Goal: Navigation & Orientation: Go to known website

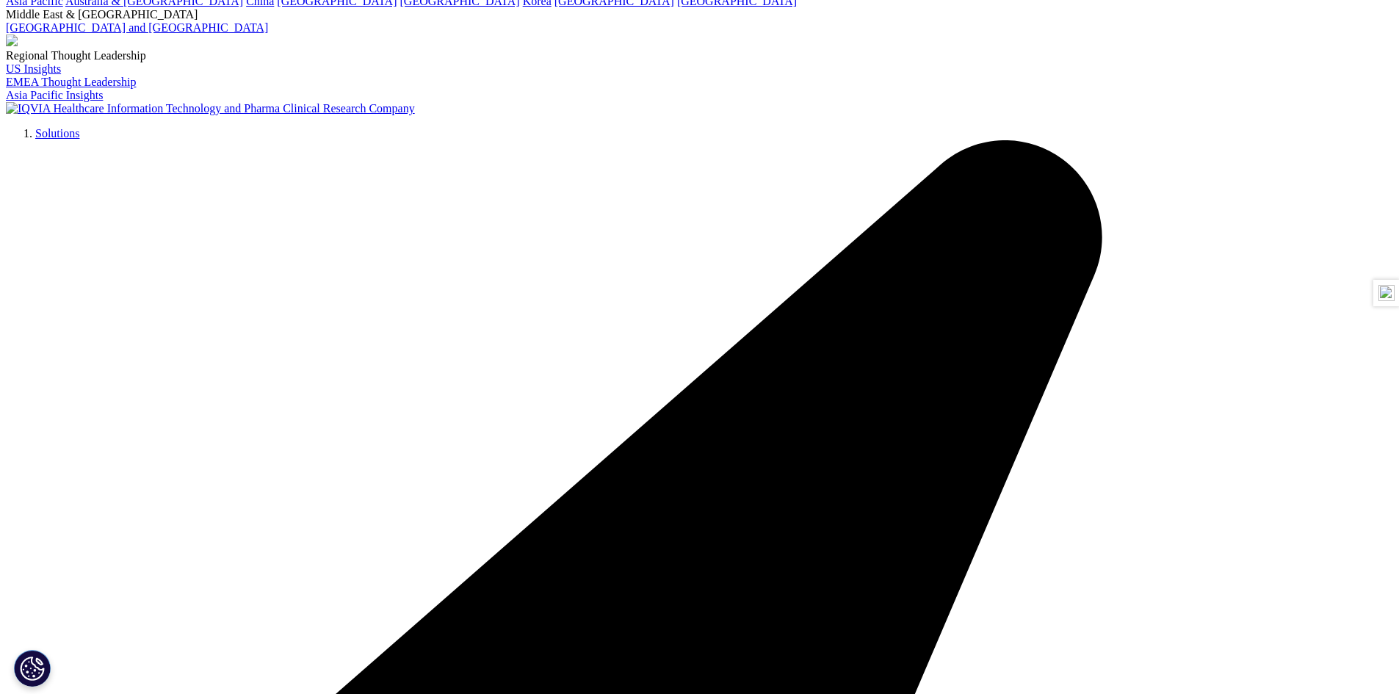
scroll to position [147, 0]
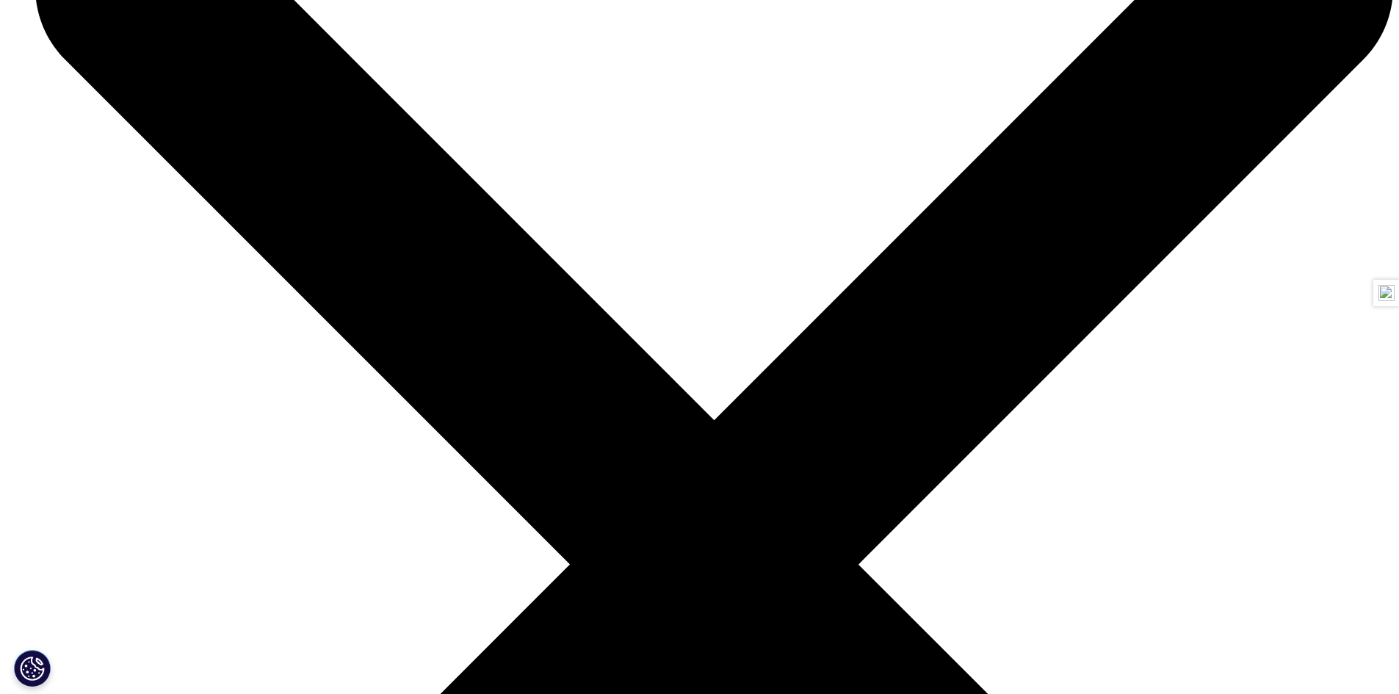
scroll to position [2056, 0]
